Goal: Transaction & Acquisition: Purchase product/service

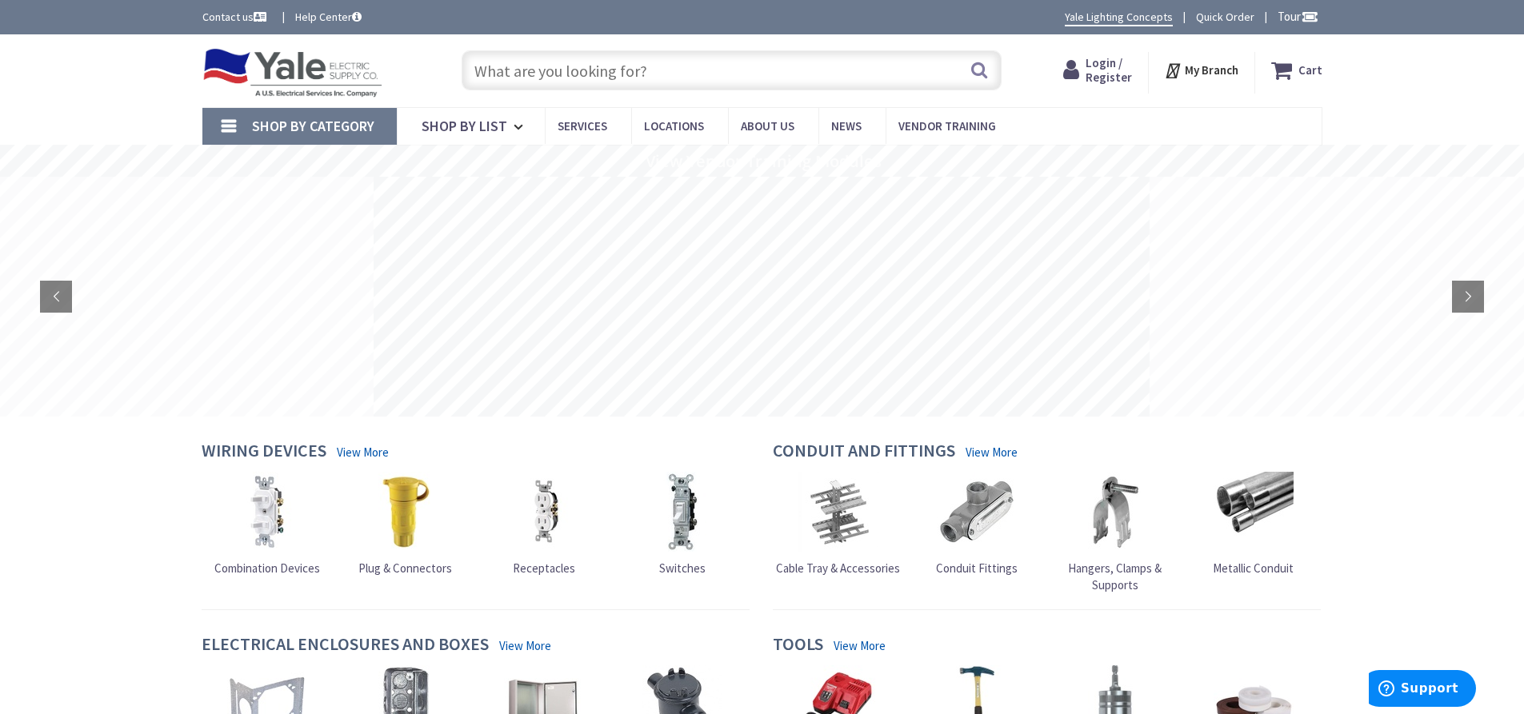
click at [1093, 72] on span "Login / Register" at bounding box center [1108, 70] width 46 height 30
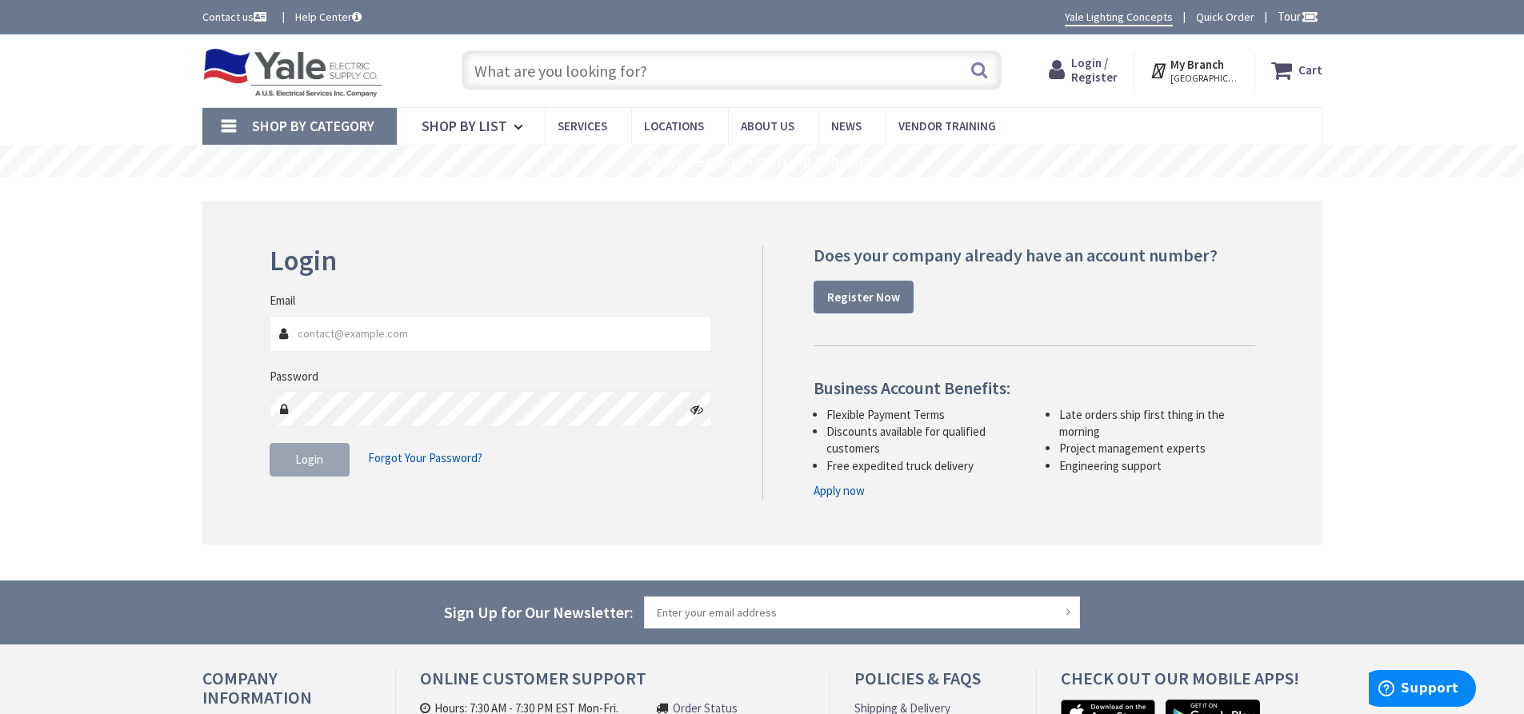
click at [529, 341] on input "Email" at bounding box center [491, 334] width 442 height 36
type input "[PERSON_NAME][EMAIL_ADDRESS][DOMAIN_NAME]"
click at [330, 458] on button "Login" at bounding box center [310, 460] width 80 height 34
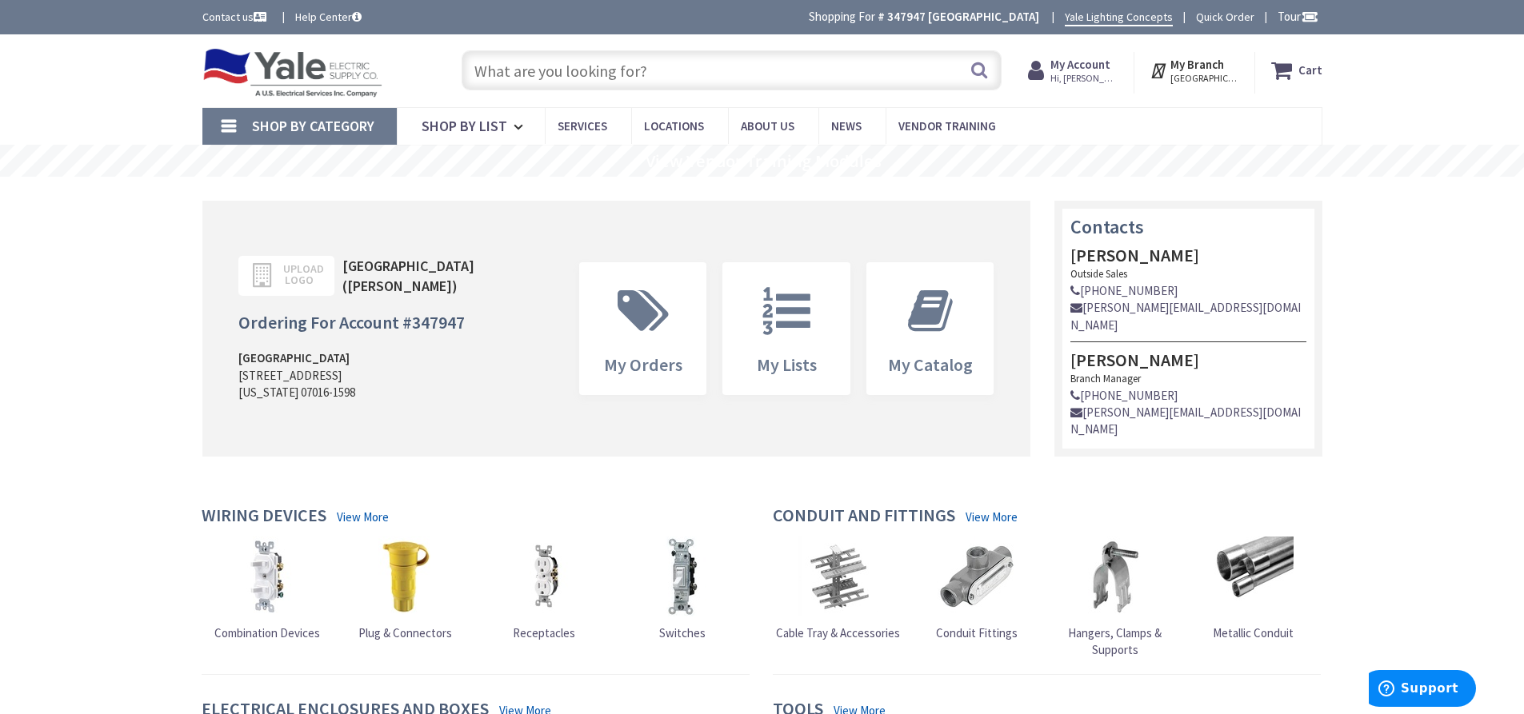
click at [1066, 60] on strong "My Account" at bounding box center [1080, 64] width 60 height 15
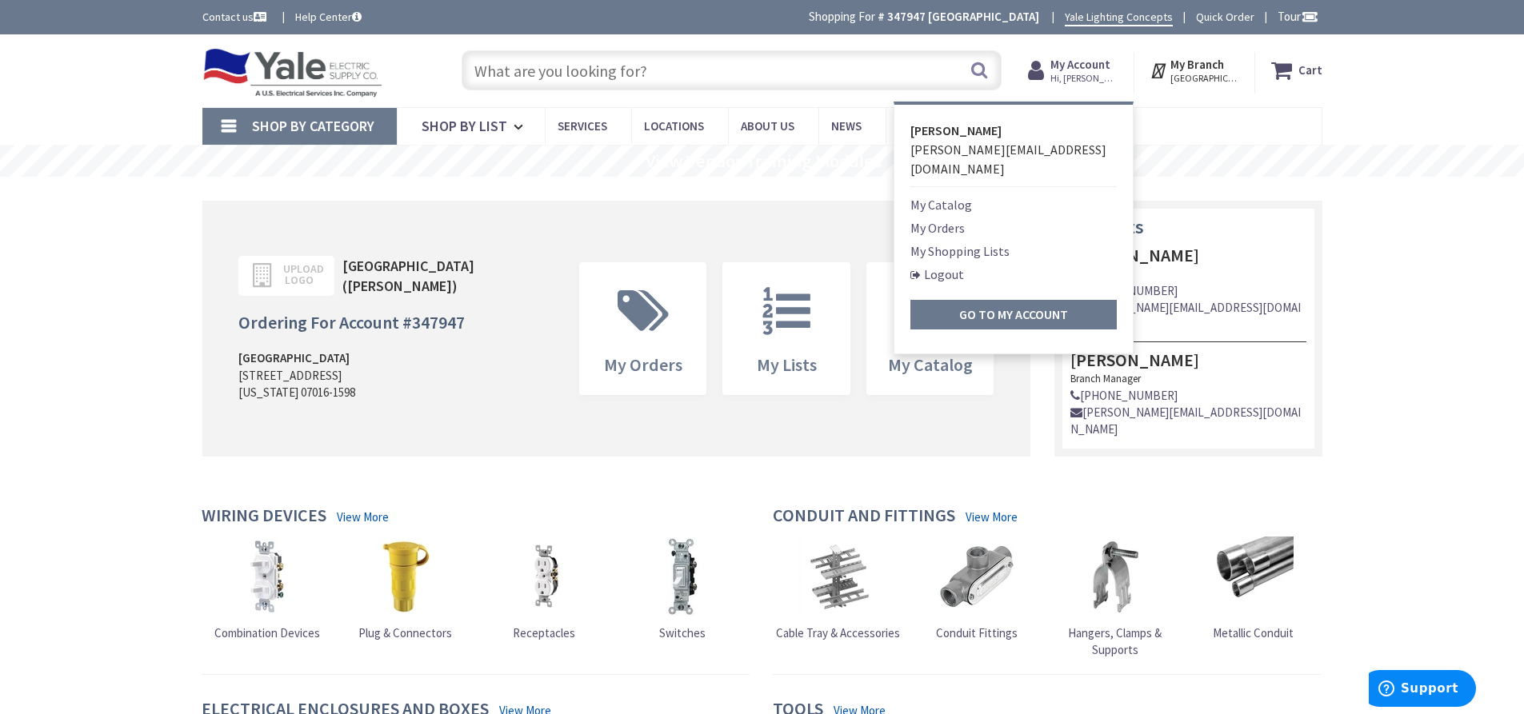
click at [947, 218] on link "My Orders" at bounding box center [937, 227] width 54 height 19
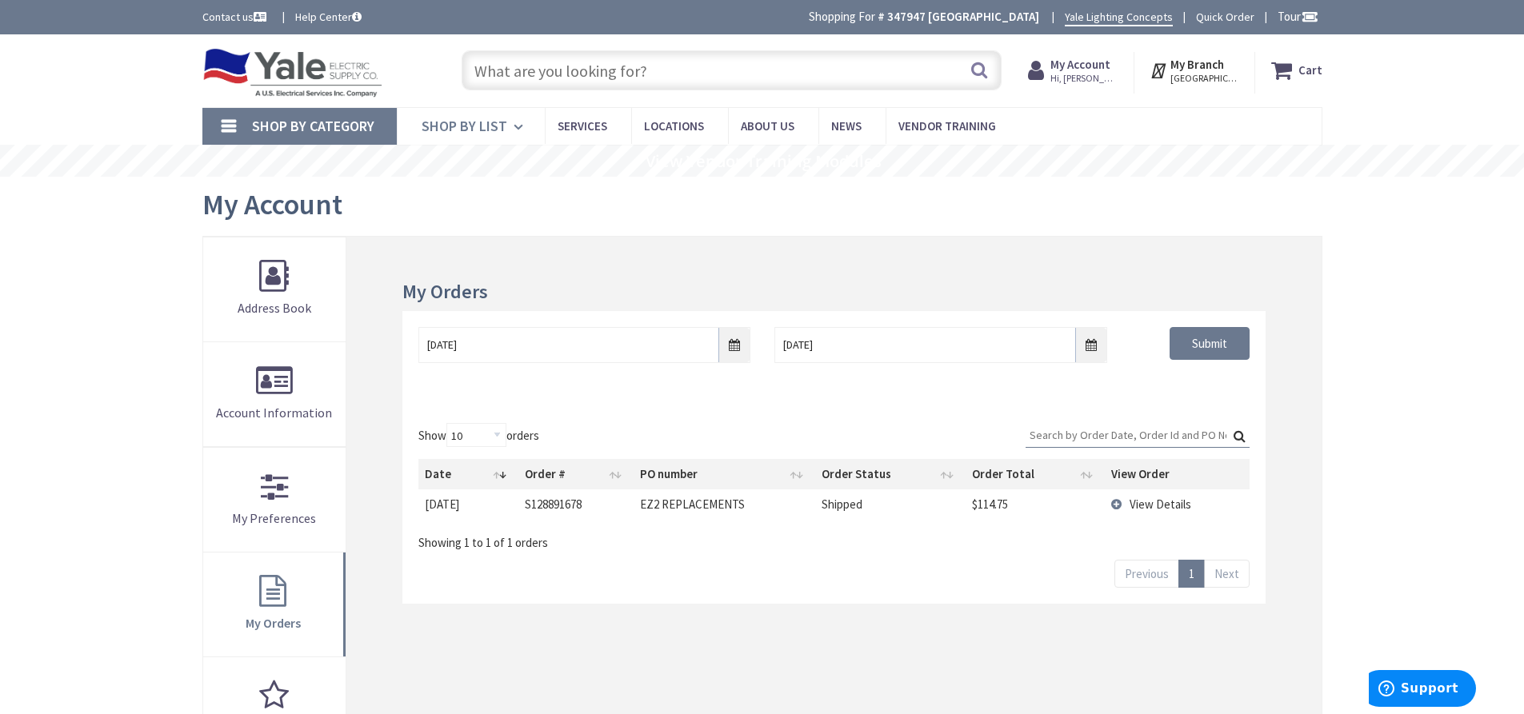
click at [513, 126] on icon at bounding box center [520, 127] width 15 height 35
click at [1289, 66] on icon at bounding box center [1284, 70] width 27 height 29
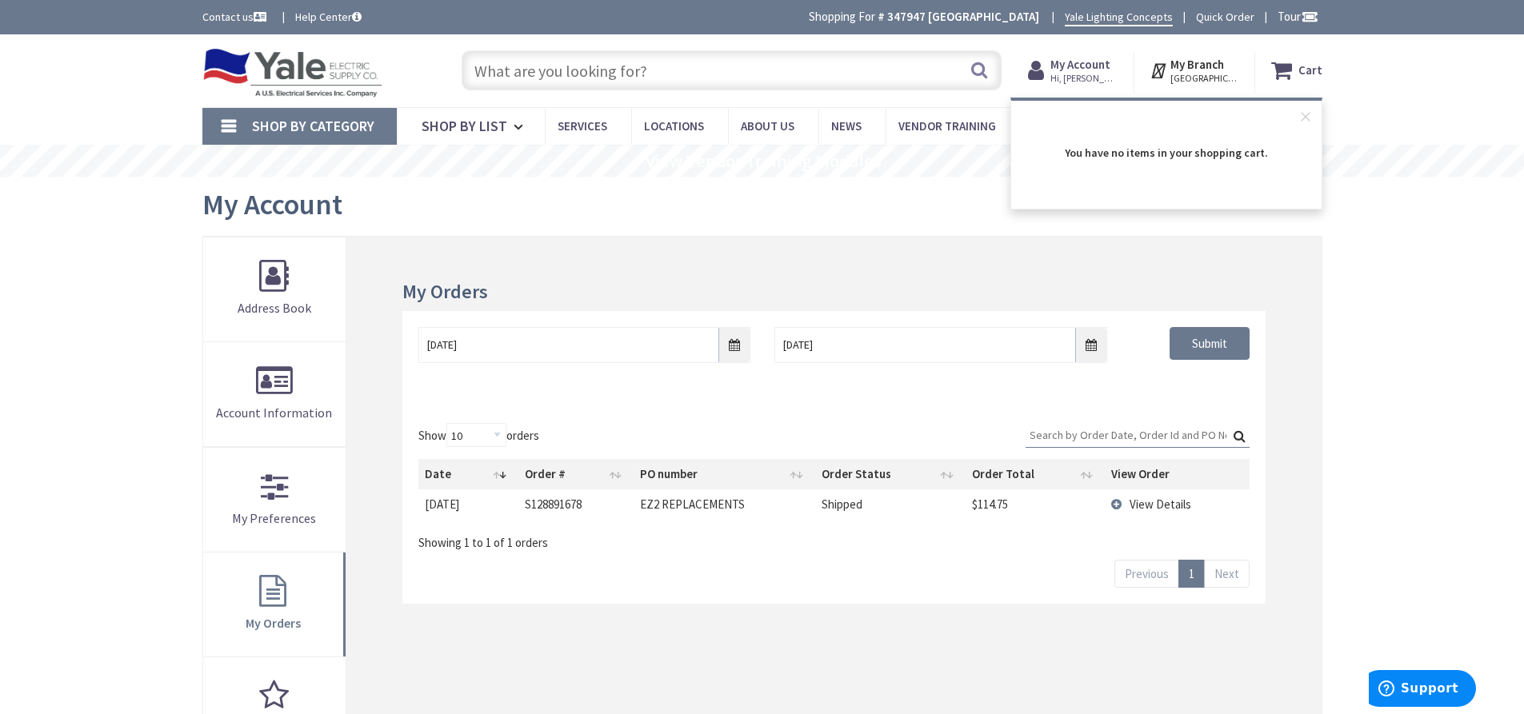
click at [1289, 66] on icon at bounding box center [1284, 70] width 27 height 29
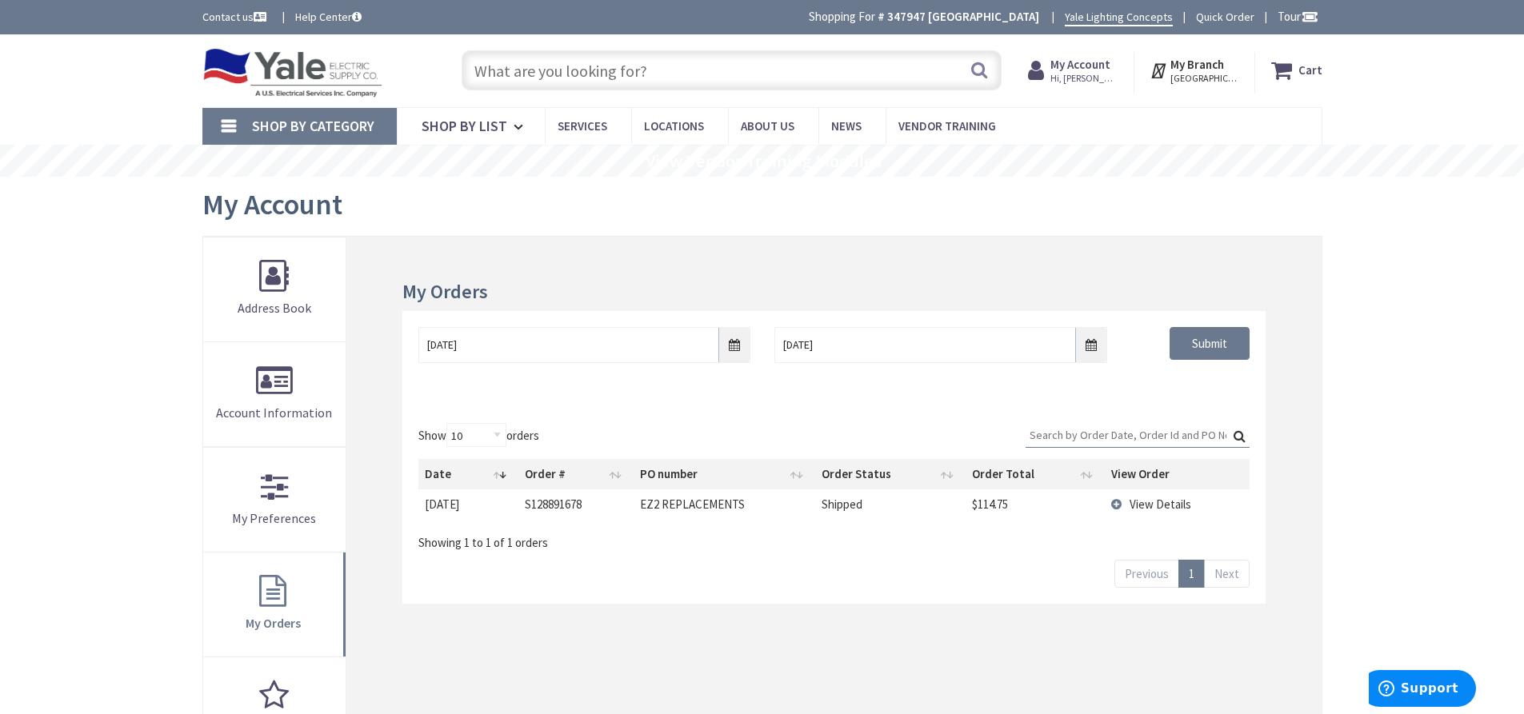
click at [272, 117] on span "Shop By Category" at bounding box center [313, 126] width 122 height 18
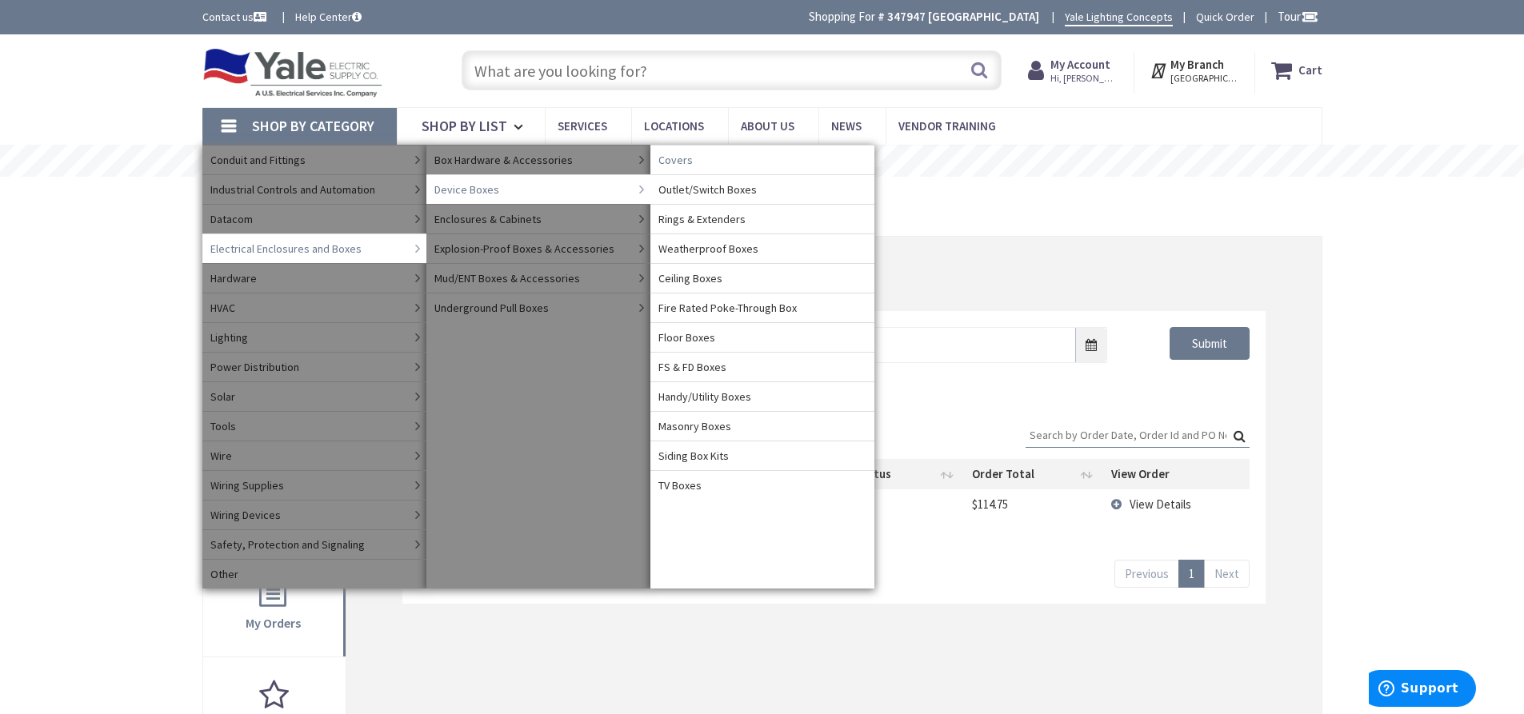
click at [679, 158] on span "Covers" at bounding box center [675, 160] width 34 height 16
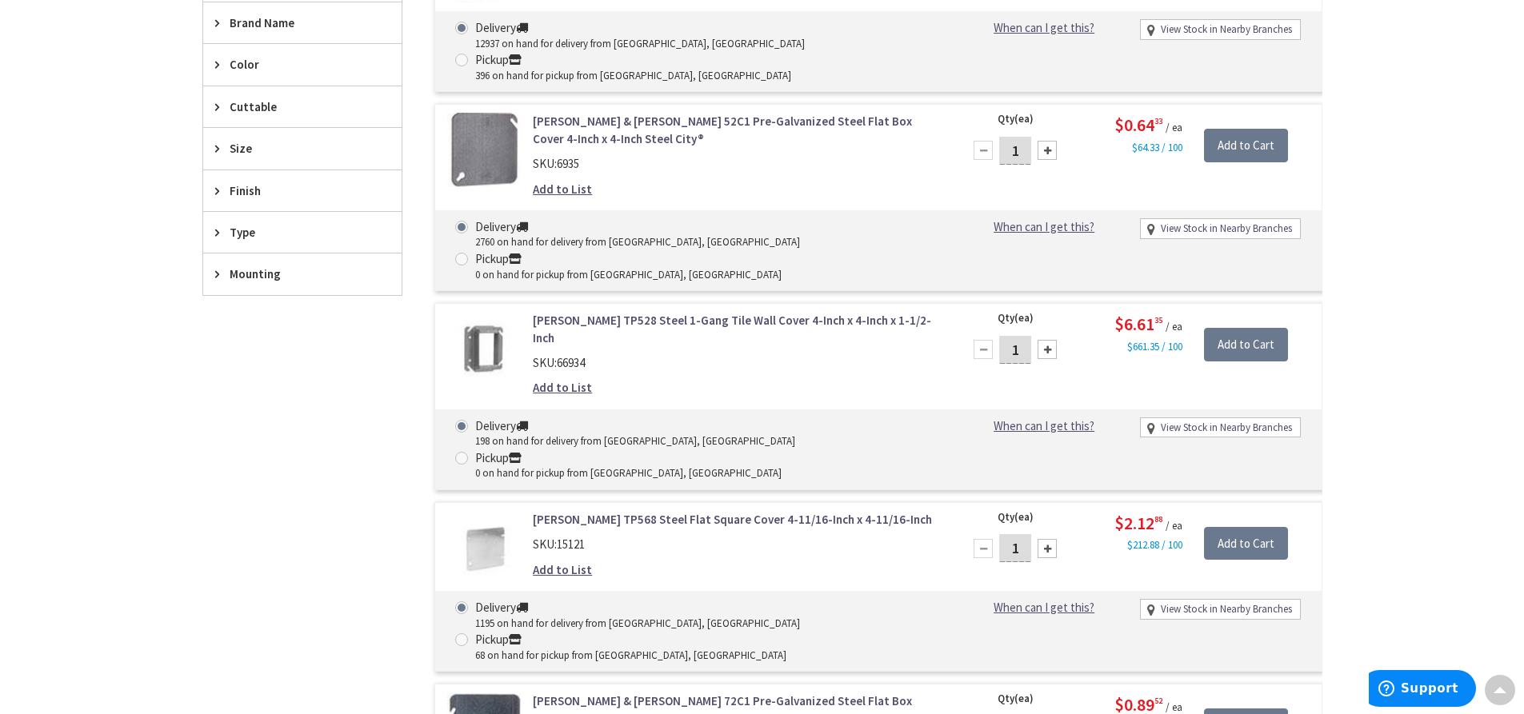
scroll to position [320, 0]
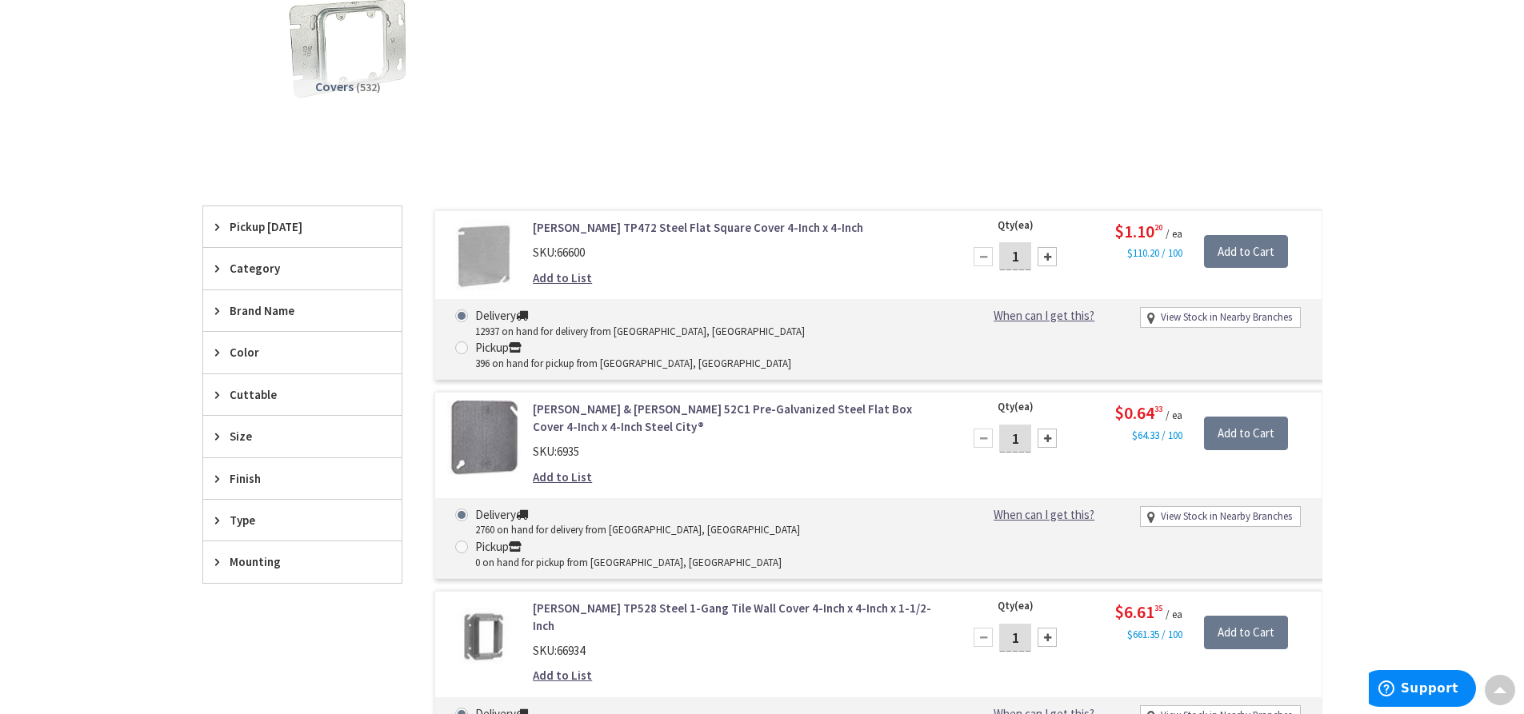
click at [281, 429] on span "Size" at bounding box center [295, 436] width 130 height 17
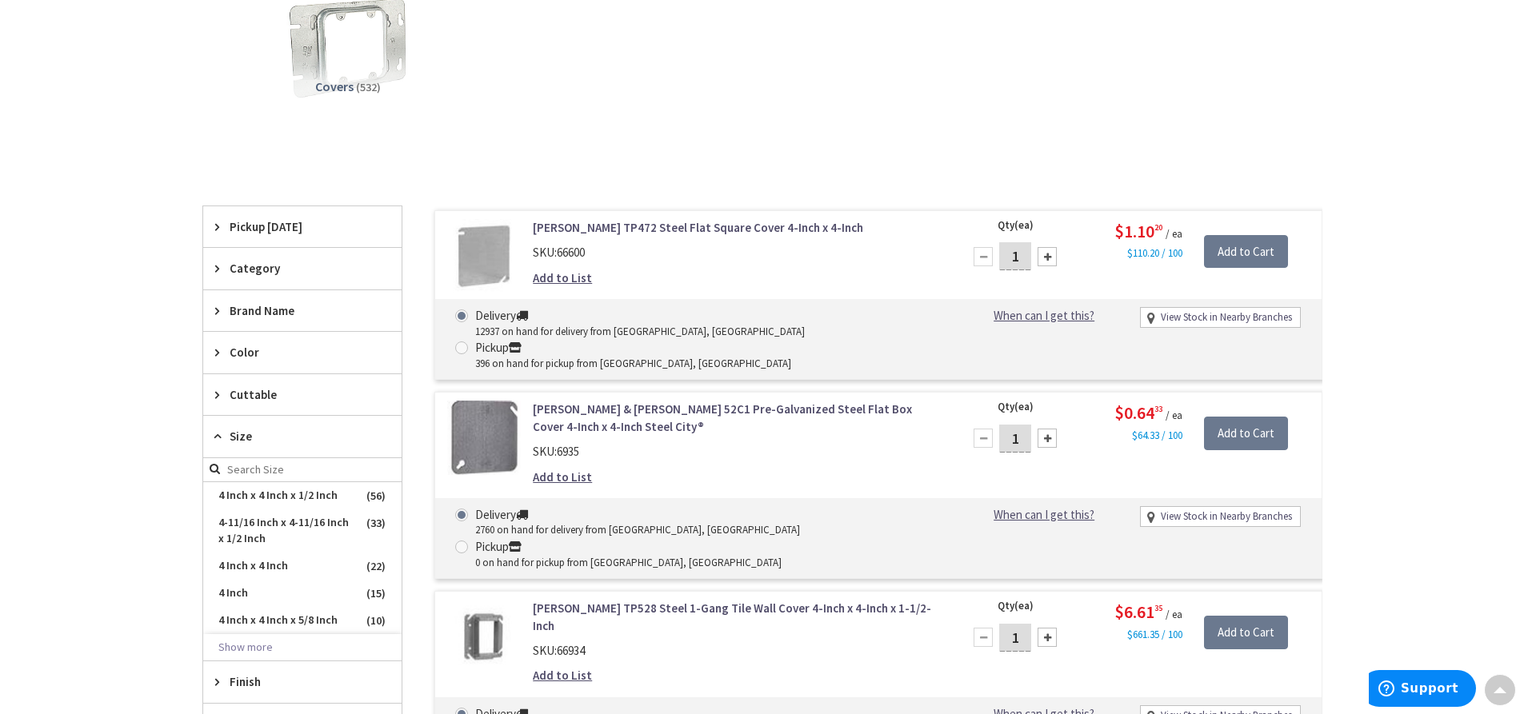
click at [281, 429] on span "Size" at bounding box center [295, 436] width 130 height 17
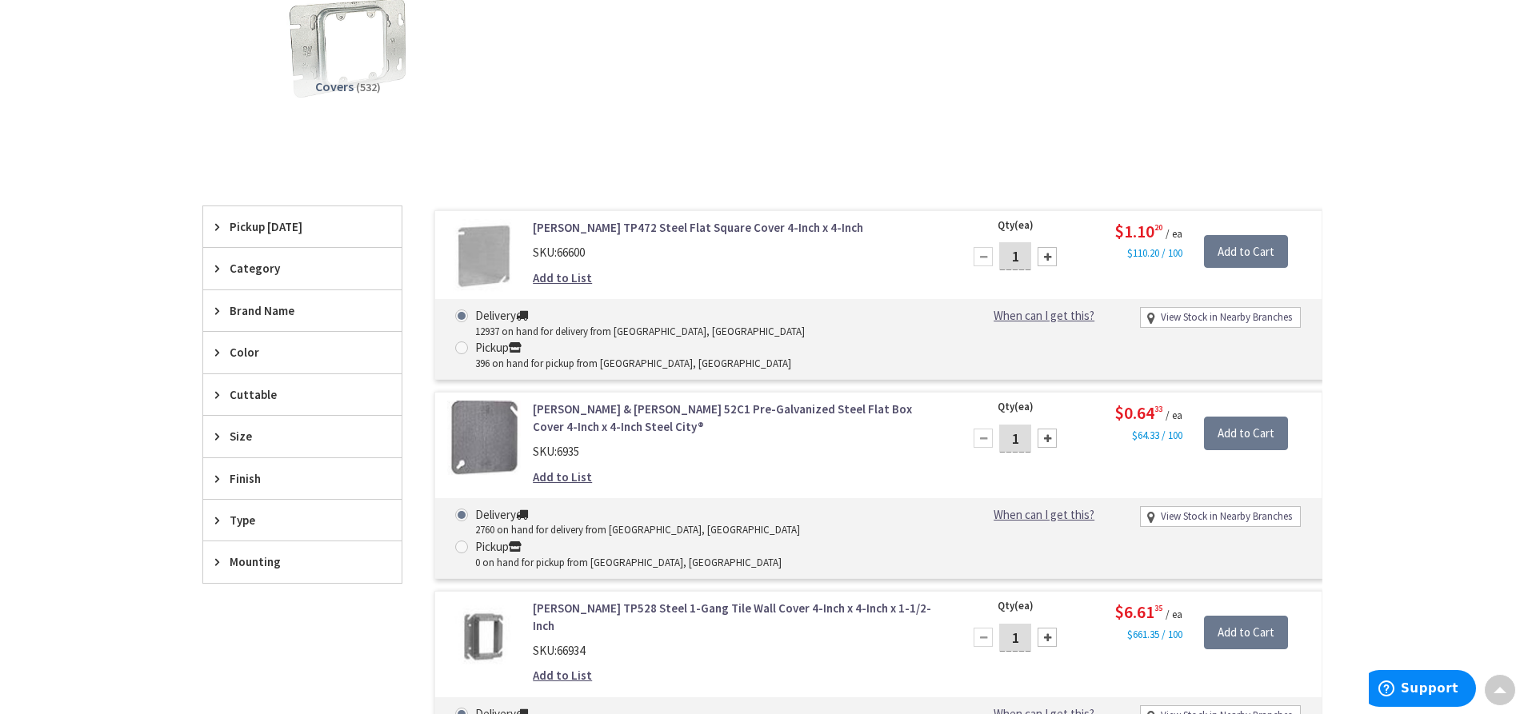
click at [268, 267] on span "Category" at bounding box center [295, 268] width 130 height 17
click at [248, 436] on span "Size" at bounding box center [295, 436] width 130 height 17
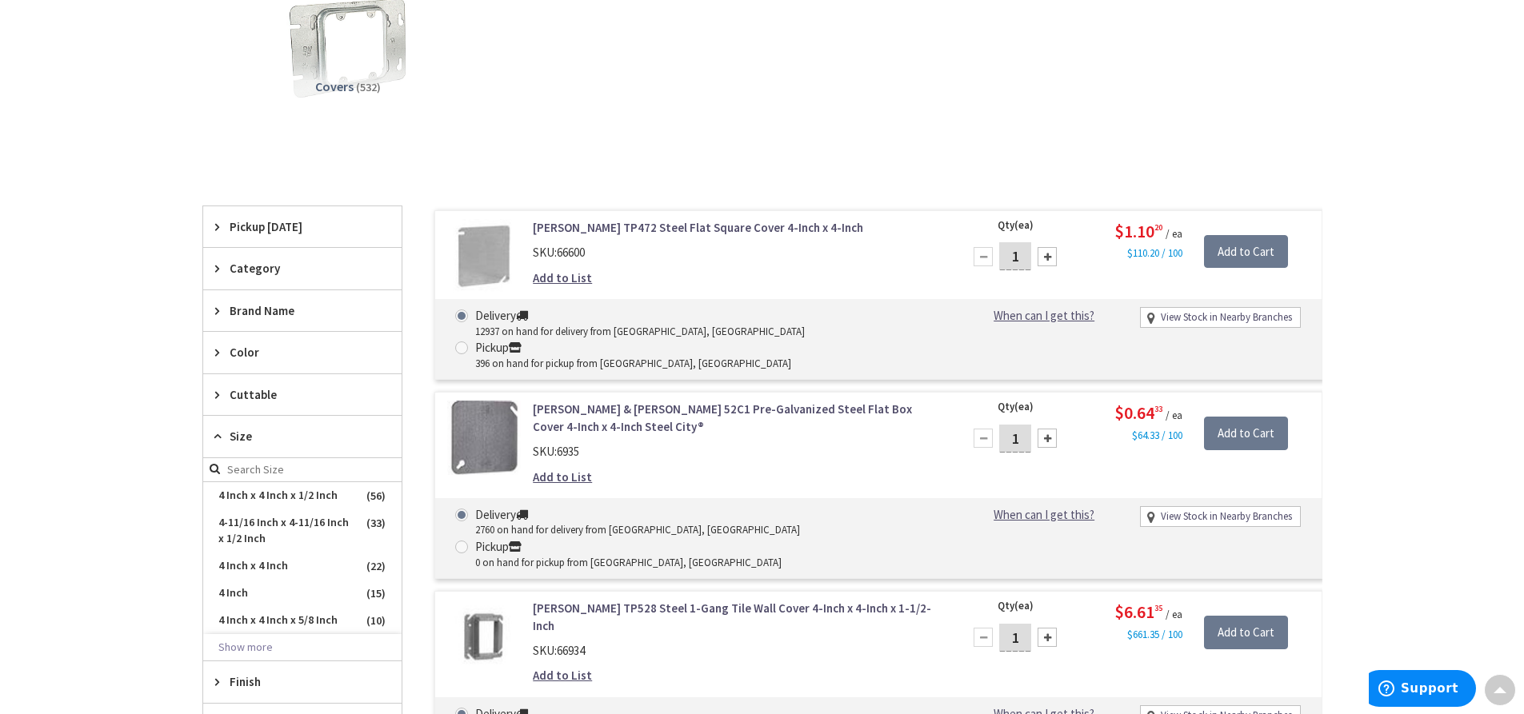
click at [248, 435] on span "Size" at bounding box center [295, 436] width 130 height 17
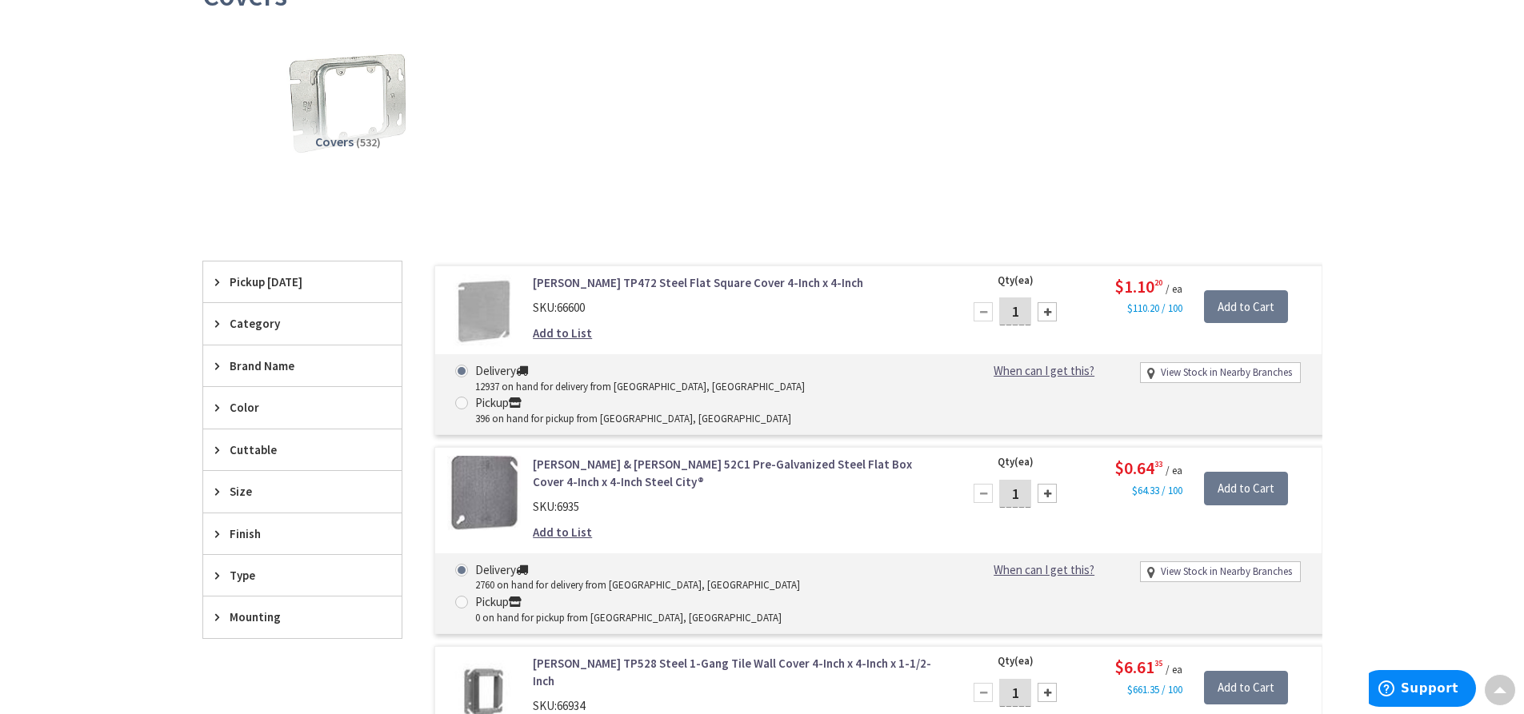
scroll to position [0, 0]
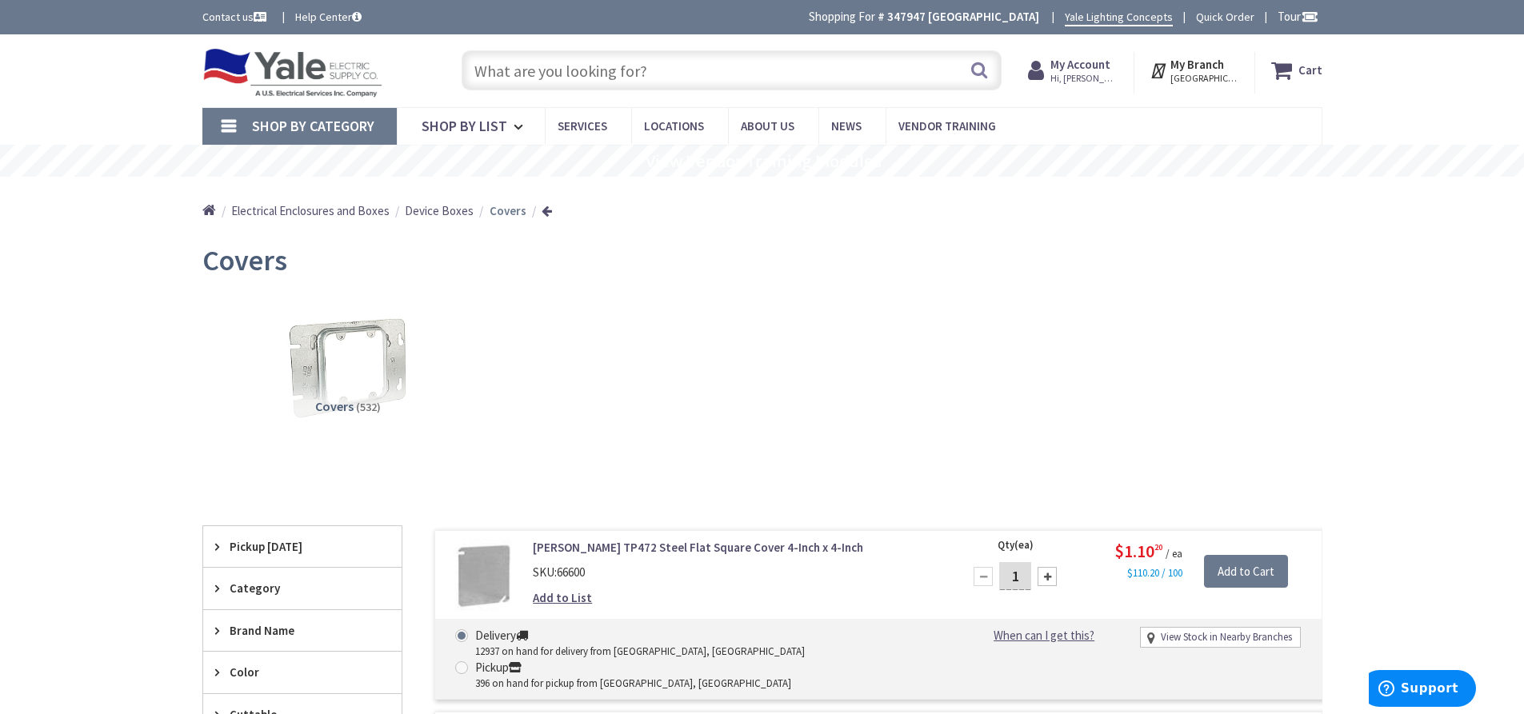
click at [655, 66] on input "text" at bounding box center [731, 70] width 540 height 40
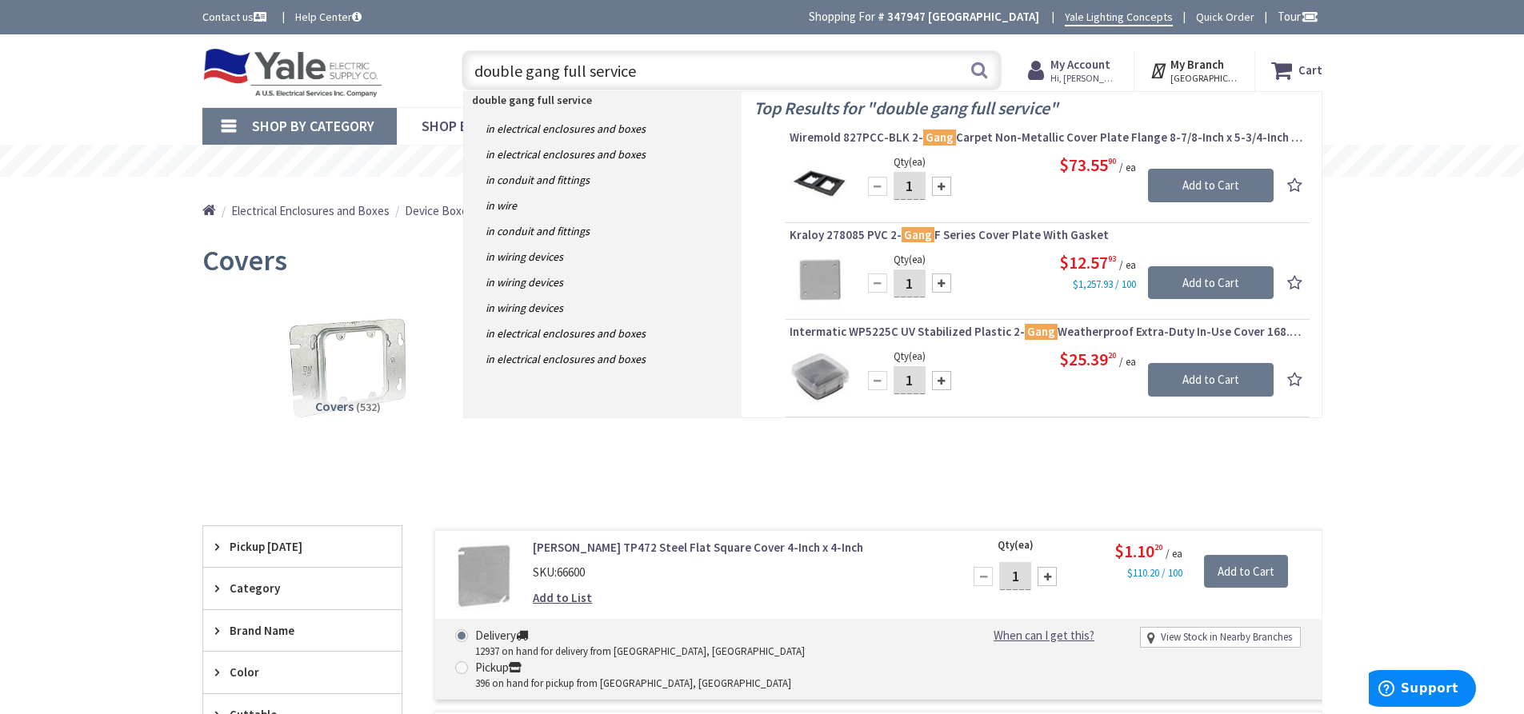
type input "double gang full service"
click at [820, 370] on img at bounding box center [819, 377] width 60 height 60
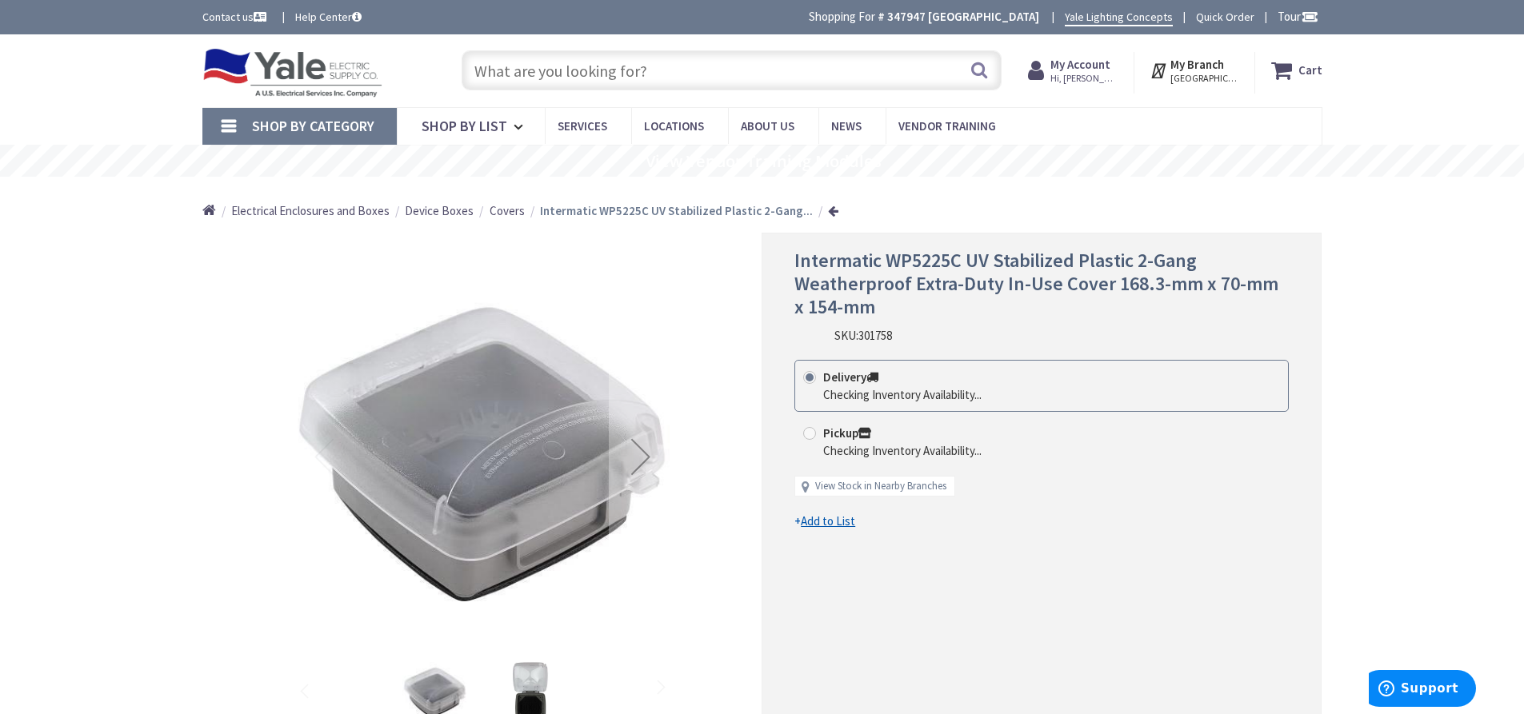
click at [511, 211] on span "Covers" at bounding box center [506, 210] width 35 height 15
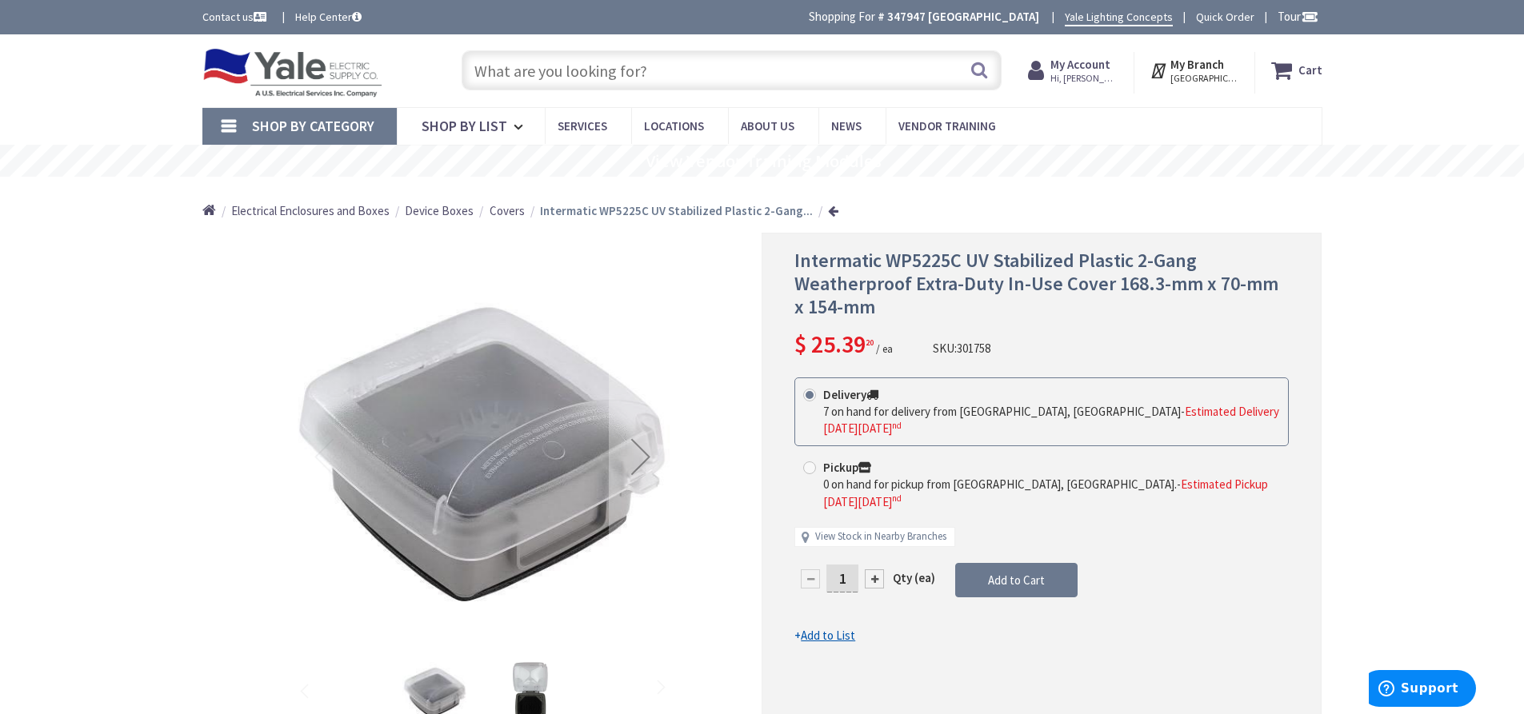
click at [499, 215] on span "Covers" at bounding box center [506, 210] width 35 height 15
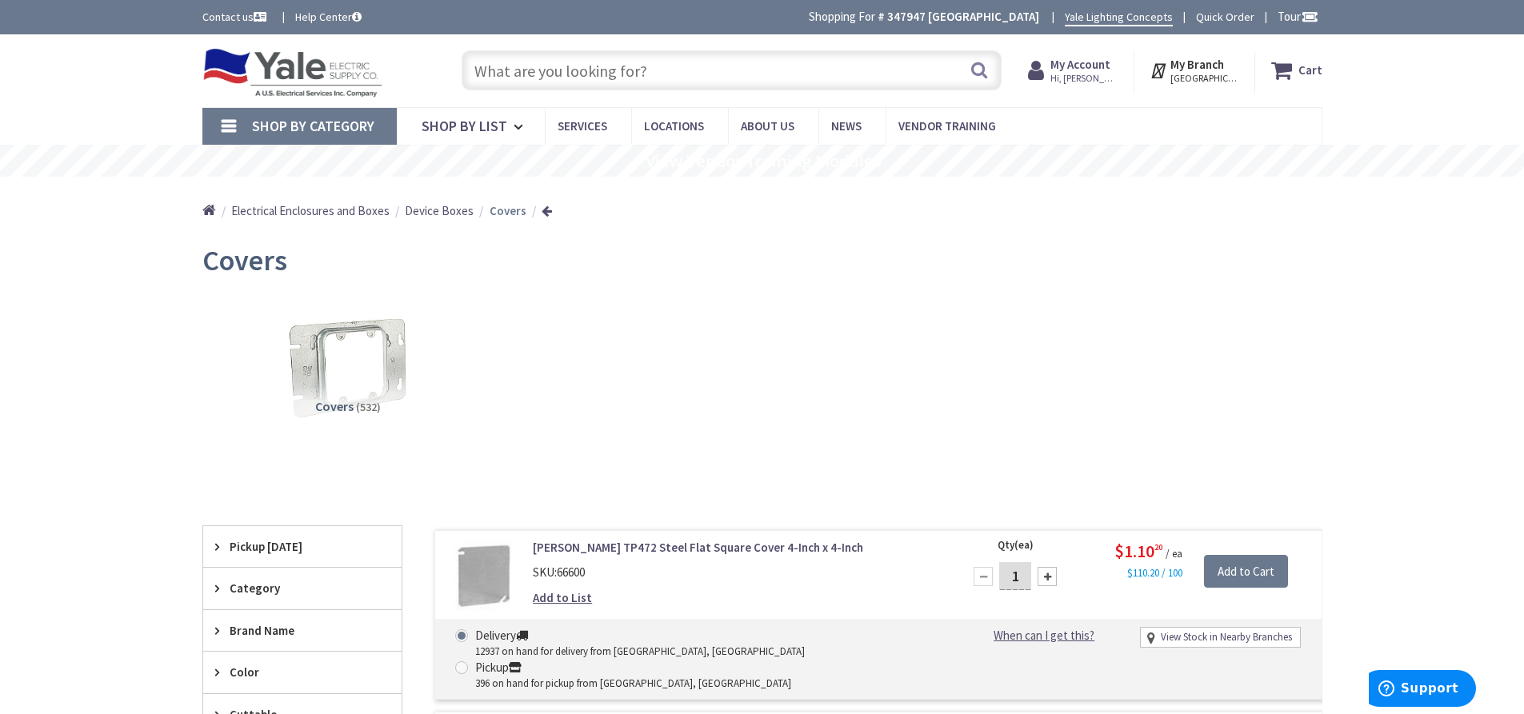
click at [655, 65] on input "text" at bounding box center [731, 70] width 540 height 40
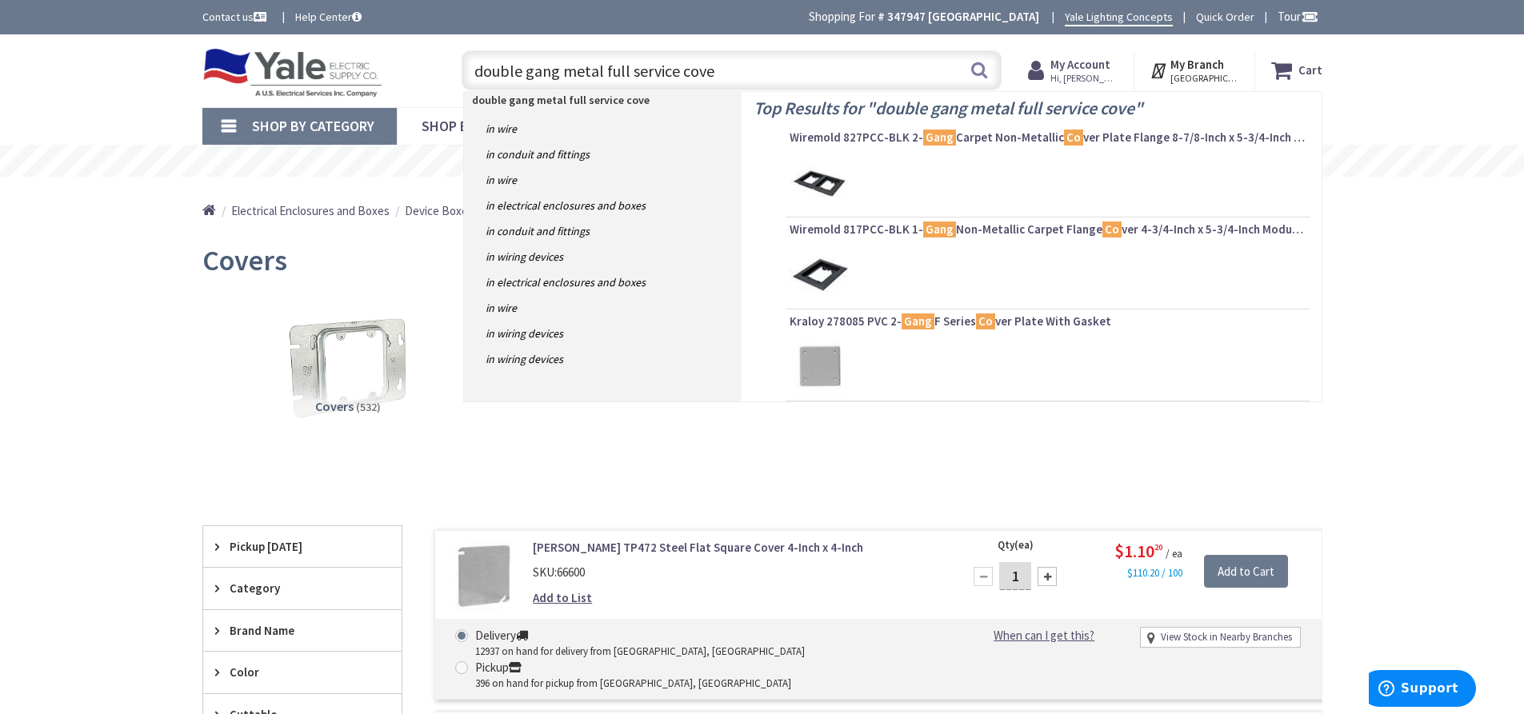
type input "double gang metal full service cover"
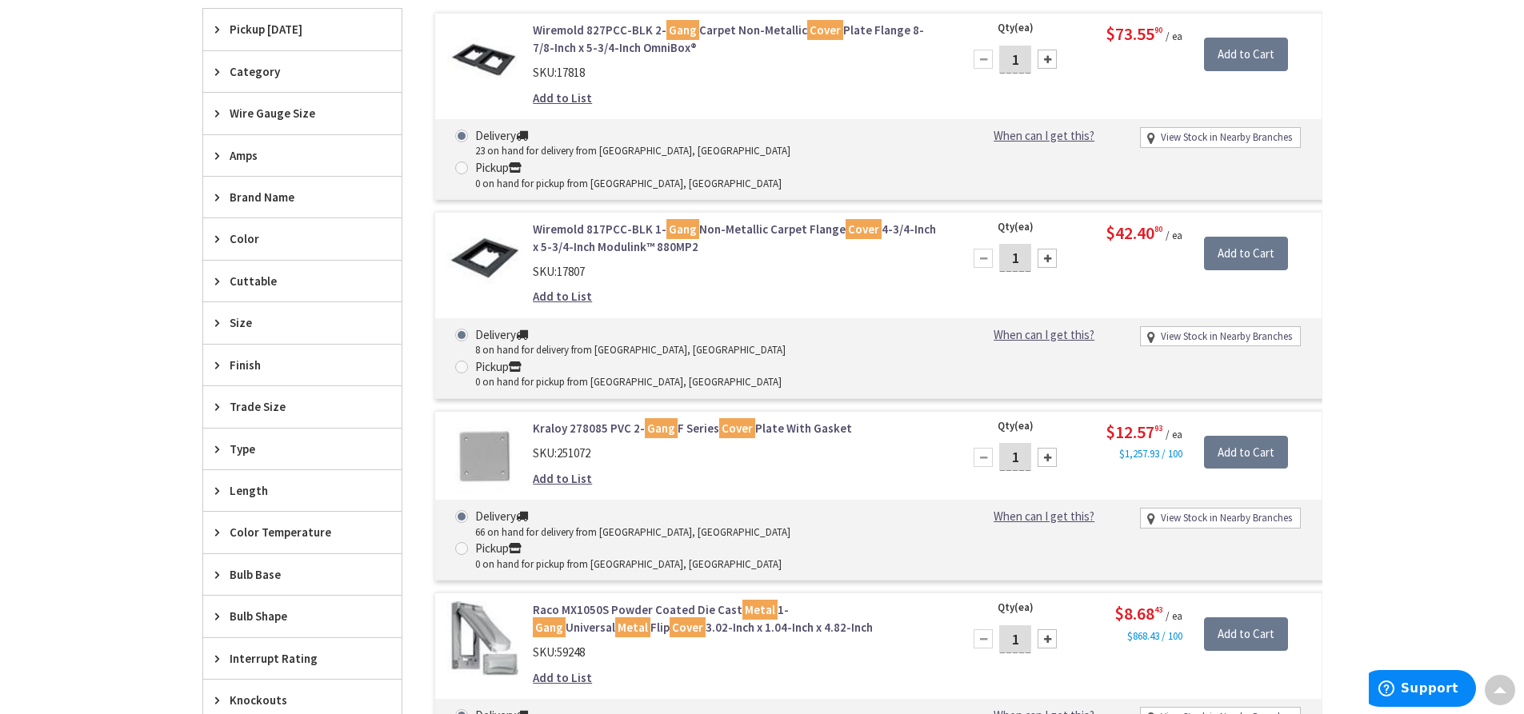
scroll to position [480, 0]
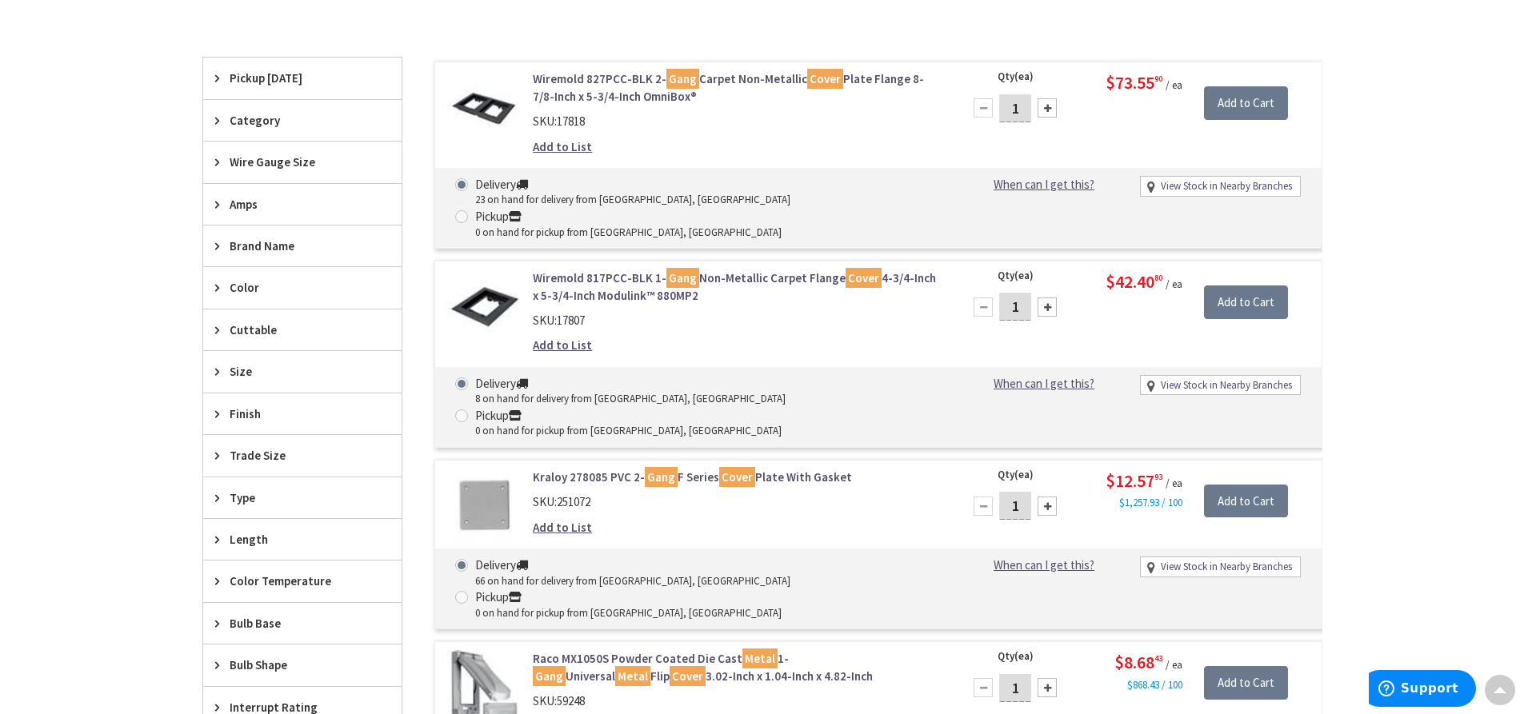
click at [250, 373] on span "Size" at bounding box center [295, 371] width 130 height 17
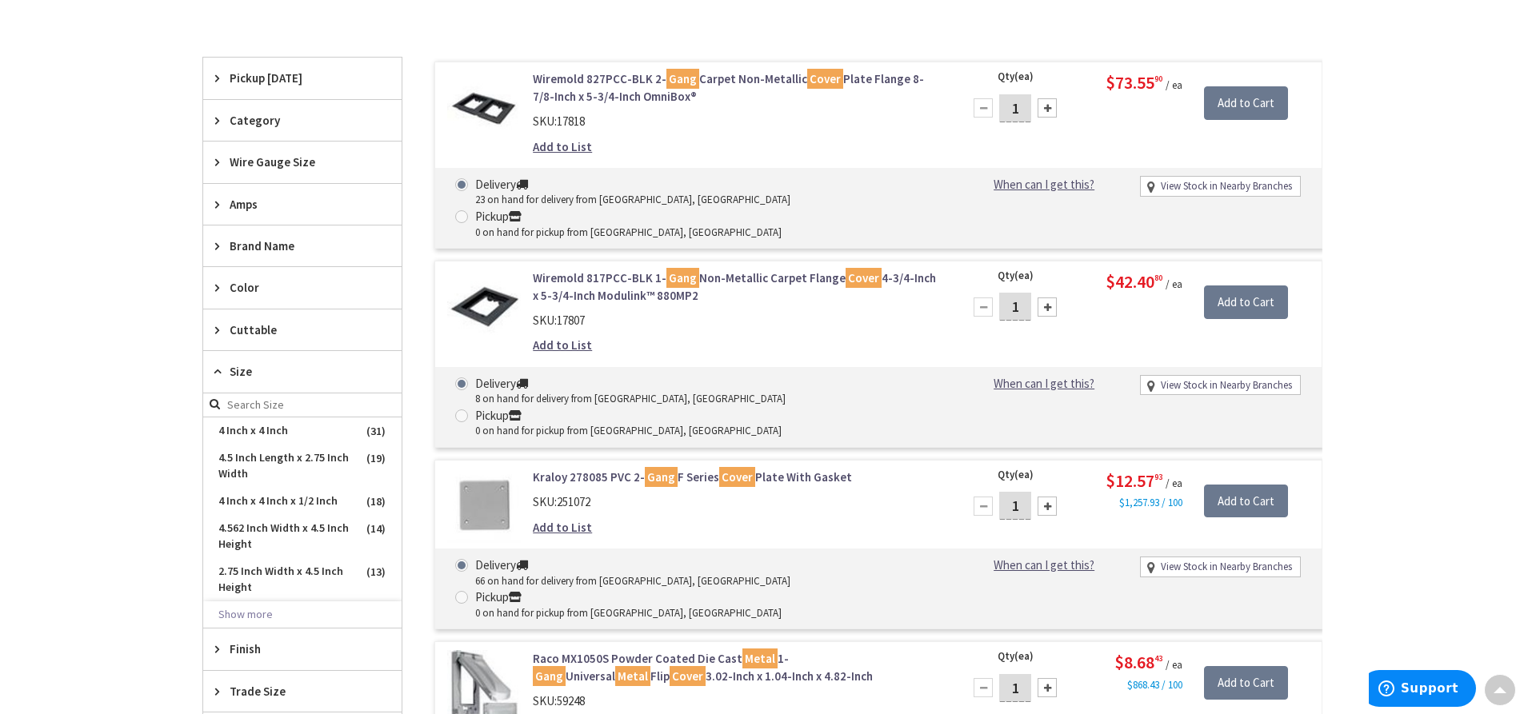
click at [248, 366] on span "Size" at bounding box center [295, 371] width 130 height 17
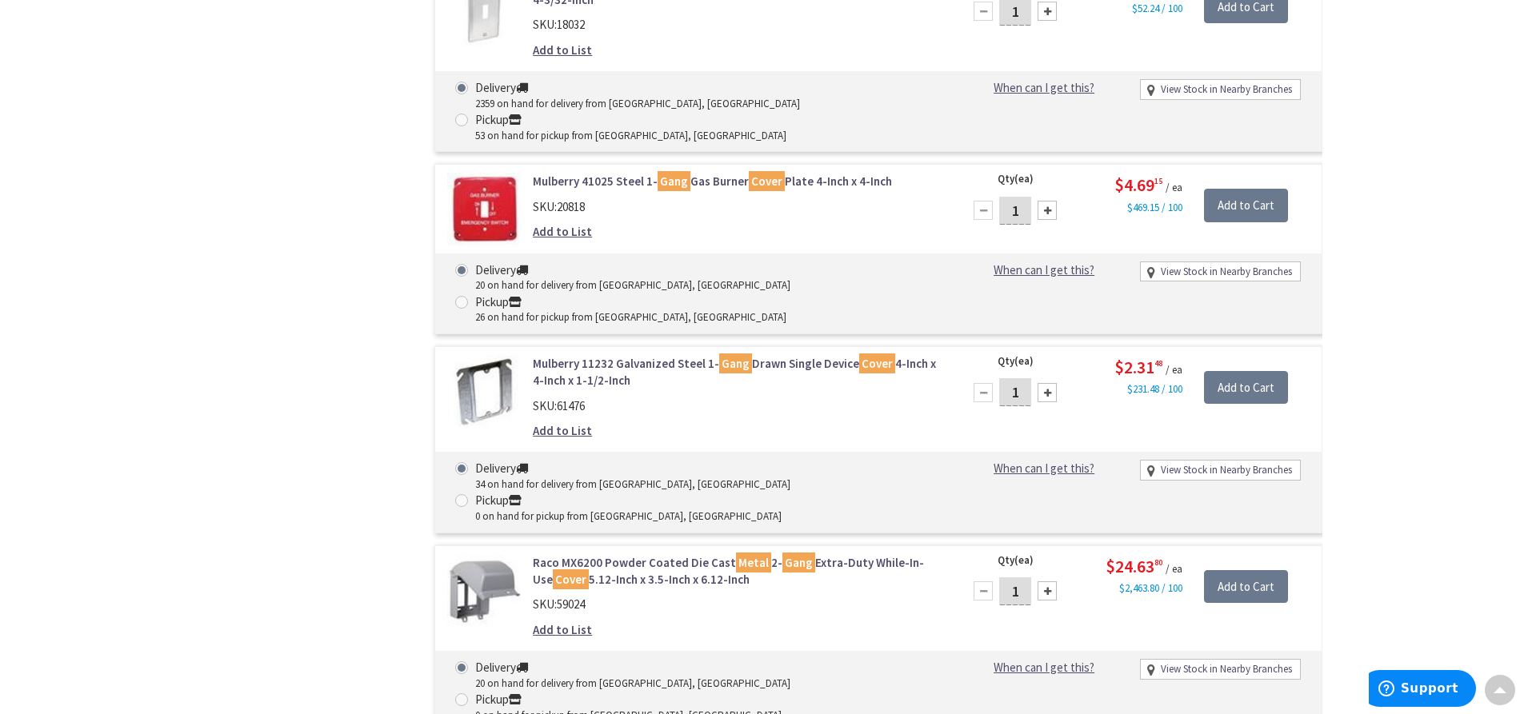
scroll to position [6314, 0]
type input "2"
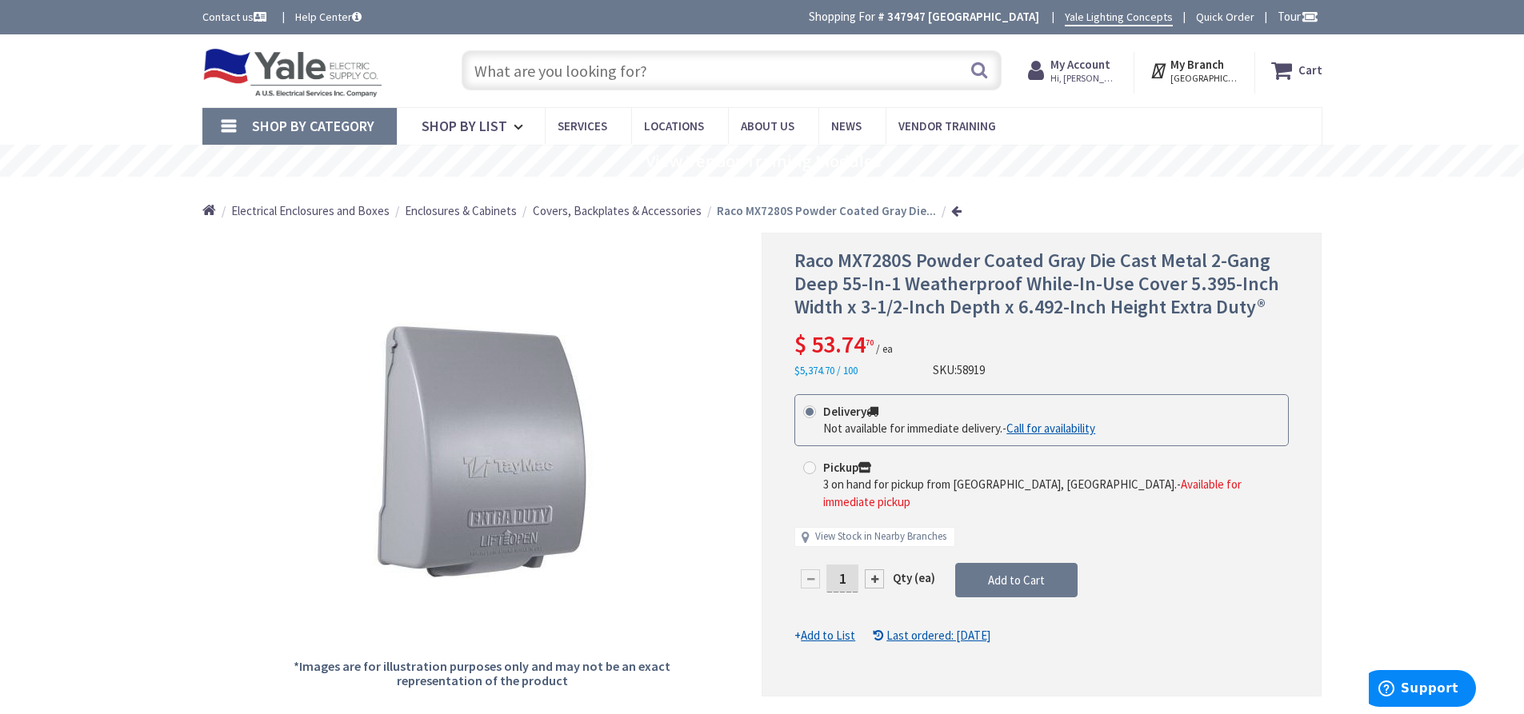
click at [877, 569] on div at bounding box center [874, 578] width 19 height 19
type input "2"
click at [1011, 573] on span "Add to Cart" at bounding box center [1016, 580] width 57 height 15
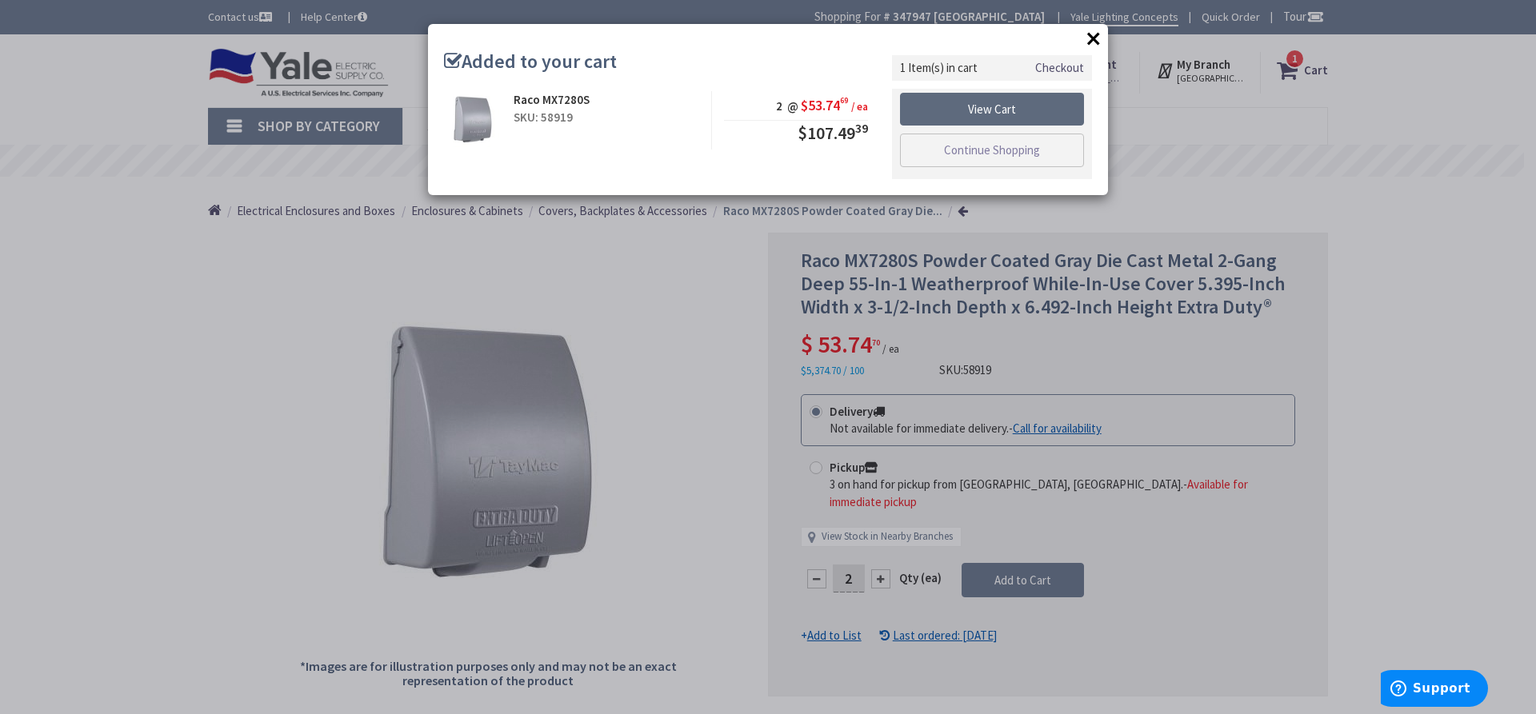
click at [1042, 110] on link "View Cart" at bounding box center [992, 110] width 184 height 34
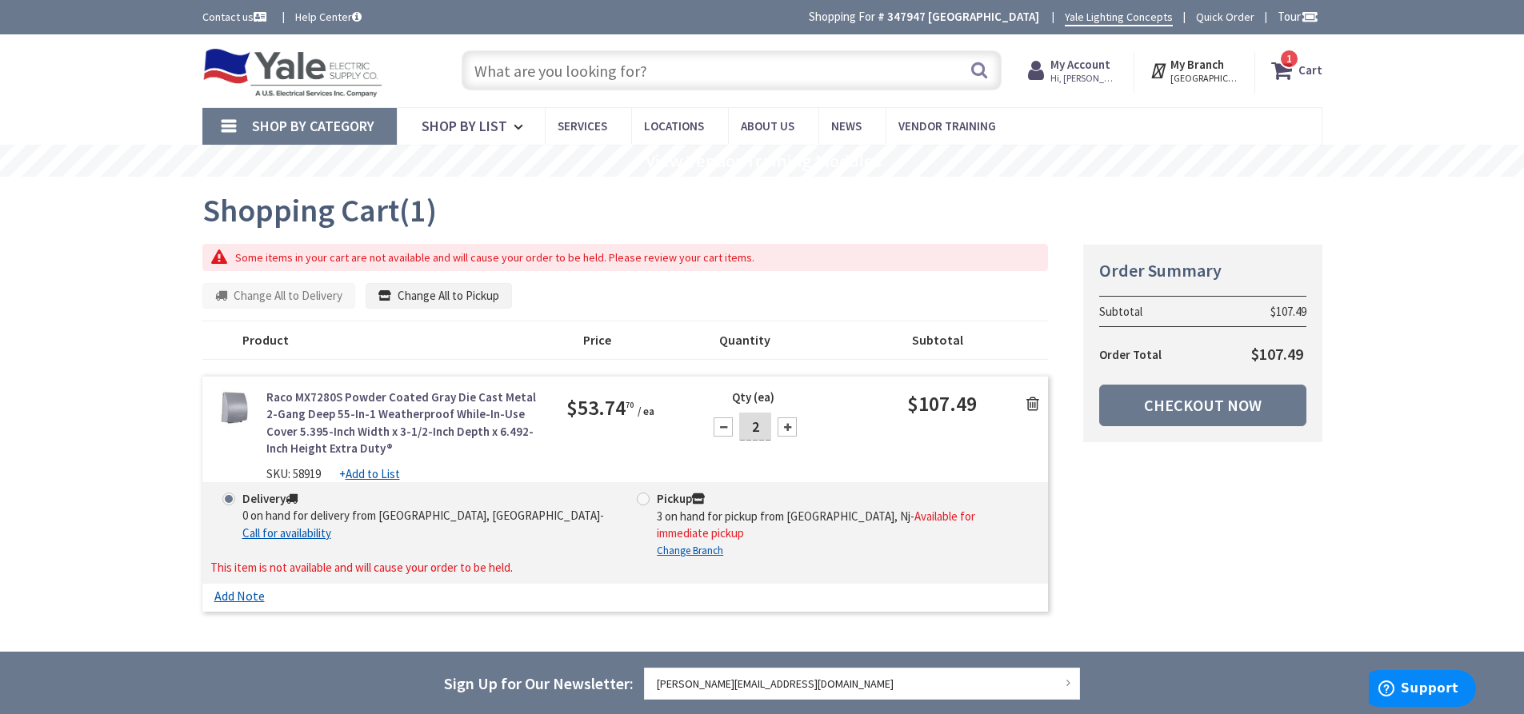
click at [1300, 69] on strong "Cart" at bounding box center [1310, 70] width 24 height 29
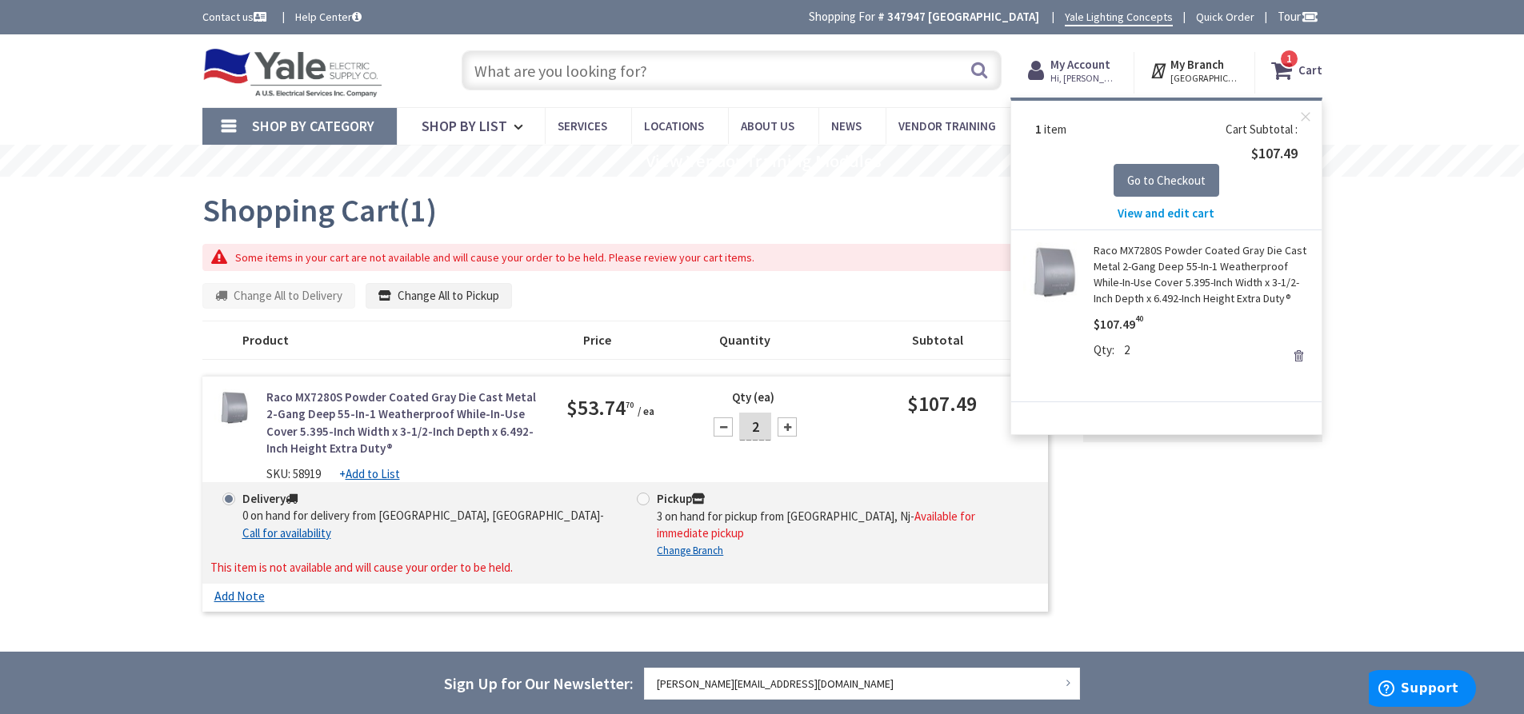
click at [1183, 214] on span "View and edit cart" at bounding box center [1165, 213] width 97 height 15
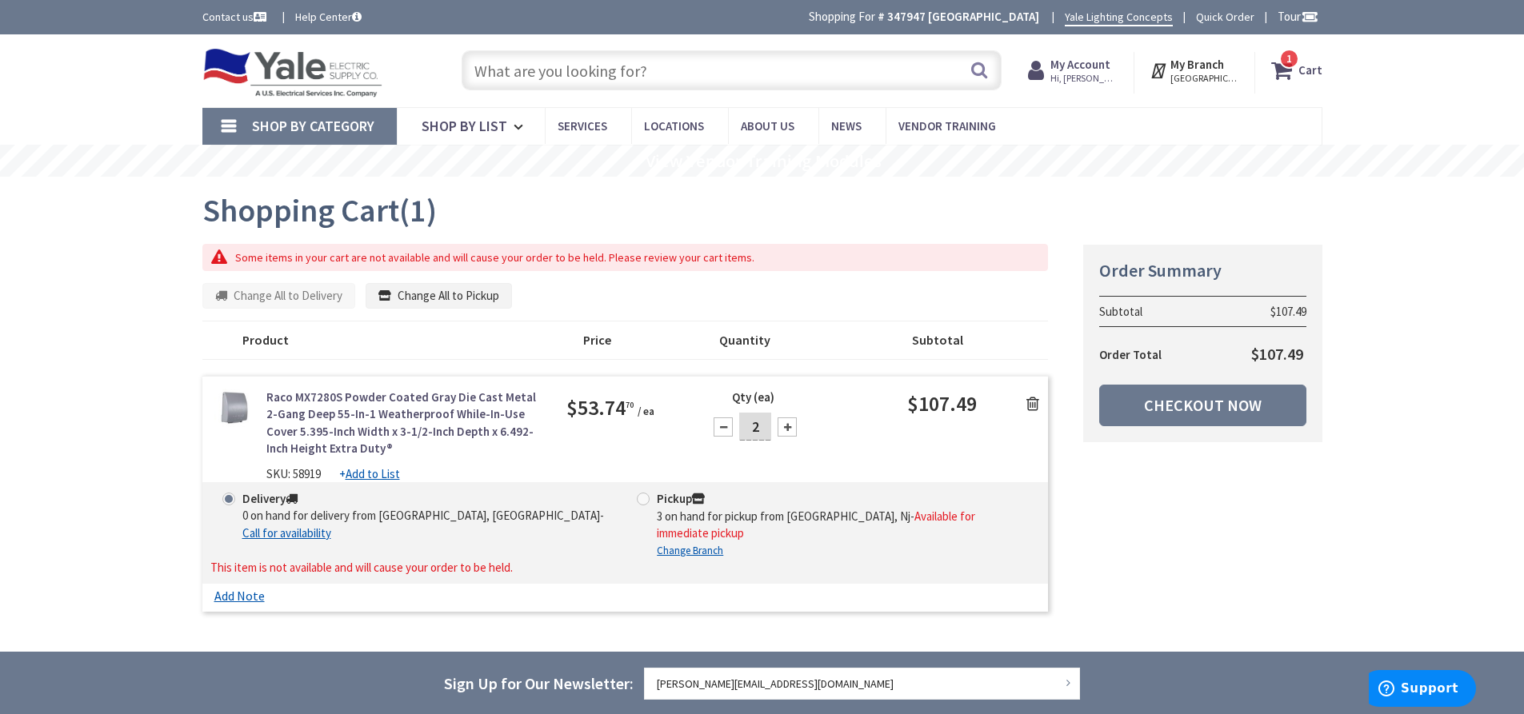
click at [1033, 402] on icon at bounding box center [1032, 404] width 13 height 16
